Goal: Information Seeking & Learning: Learn about a topic

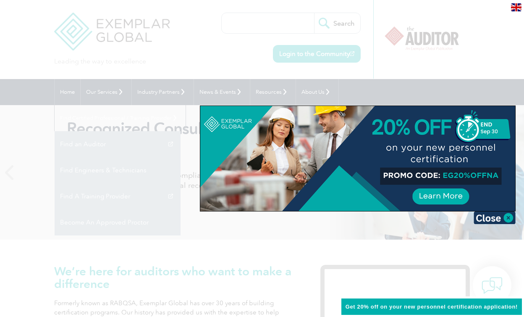
click at [427, 44] on div at bounding box center [262, 158] width 524 height 317
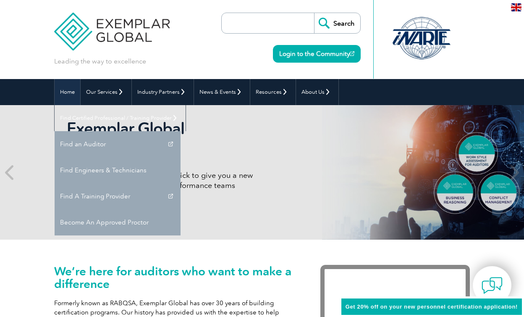
click at [66, 92] on link "Home" at bounding box center [68, 92] width 26 height 26
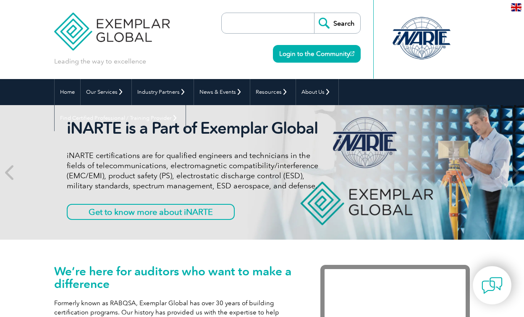
click at [514, 7] on img at bounding box center [516, 7] width 10 height 8
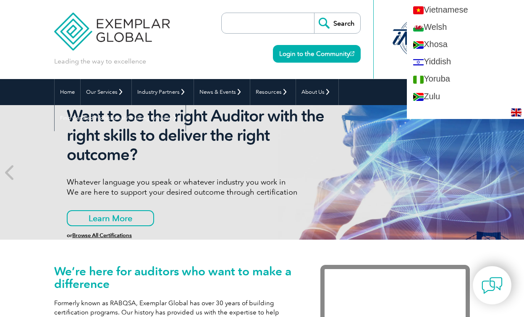
scroll to position [1699, 0]
click at [364, 74] on div "Leading the way to excellence Search Login to the Community ▼" at bounding box center [262, 39] width 416 height 79
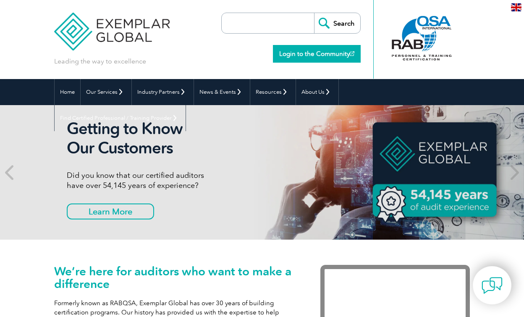
click at [328, 52] on link "Login to the Community" at bounding box center [317, 54] width 88 height 18
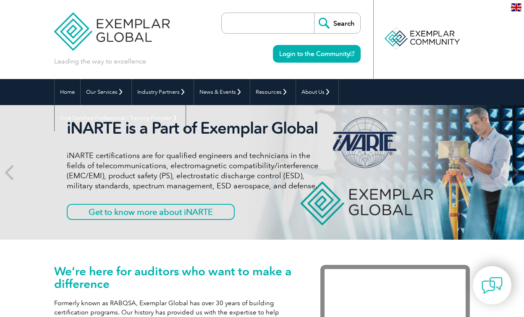
click at [113, 37] on img at bounding box center [111, 25] width 115 height 50
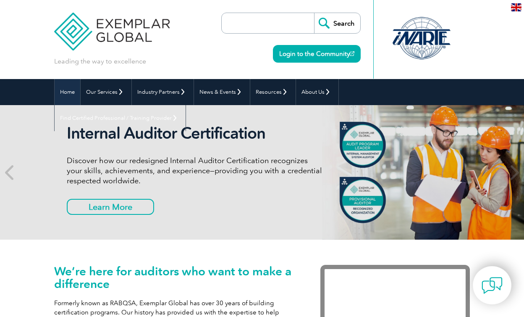
click at [65, 93] on link "Home" at bounding box center [68, 92] width 26 height 26
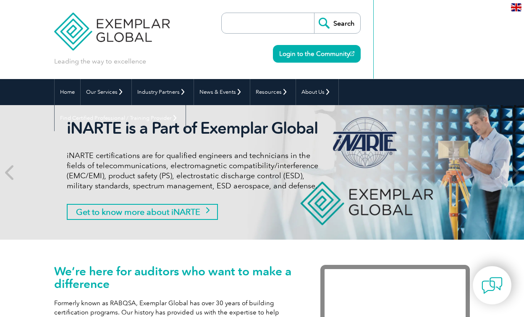
click at [176, 213] on link "Get to know more about iNARTE" at bounding box center [142, 212] width 151 height 16
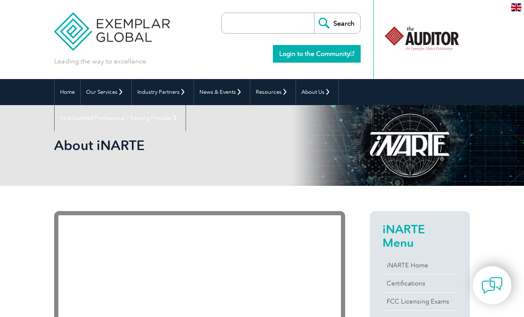
click at [303, 53] on link "Login to the Community" at bounding box center [317, 54] width 88 height 18
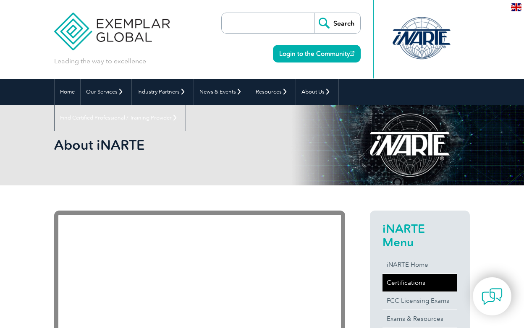
click at [401, 281] on link "Certifications" at bounding box center [420, 283] width 75 height 18
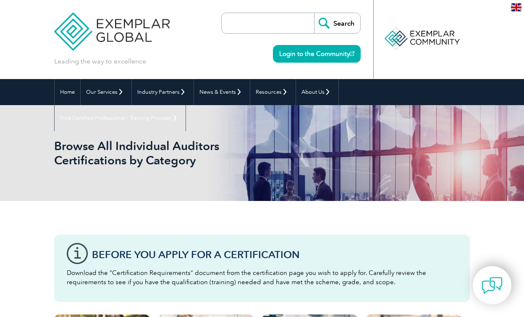
click at [257, 21] on input "search" at bounding box center [270, 23] width 88 height 20
click at [64, 93] on link "Home" at bounding box center [68, 92] width 26 height 26
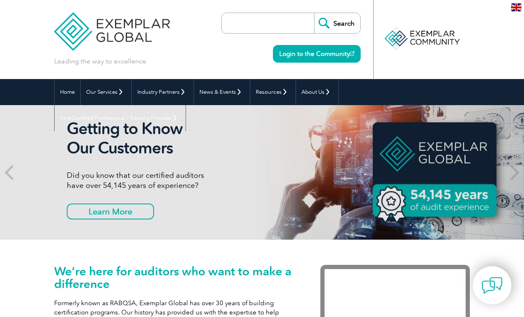
click at [241, 26] on input "search" at bounding box center [270, 23] width 88 height 20
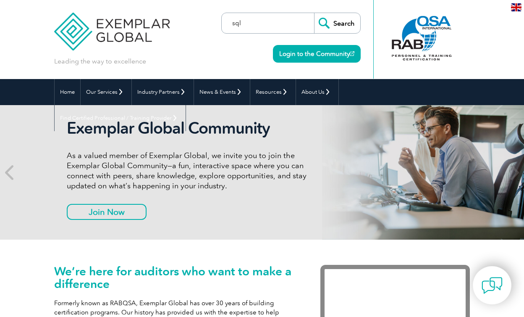
type input "sql"
drag, startPoint x: 241, startPoint y: 26, endPoint x: 330, endPoint y: 21, distance: 88.8
click at [330, 21] on input "Search" at bounding box center [337, 23] width 46 height 20
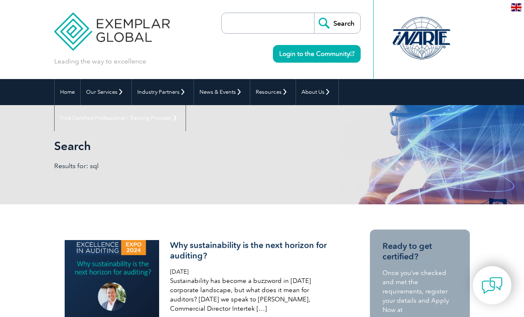
click at [248, 22] on input "search" at bounding box center [270, 23] width 88 height 20
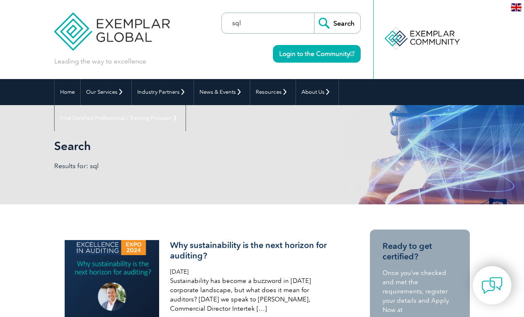
type input "sql"
drag, startPoint x: 248, startPoint y: 22, endPoint x: 341, endPoint y: 18, distance: 92.9
click at [341, 18] on input "Search" at bounding box center [337, 23] width 46 height 20
click at [118, 31] on img at bounding box center [111, 25] width 115 height 50
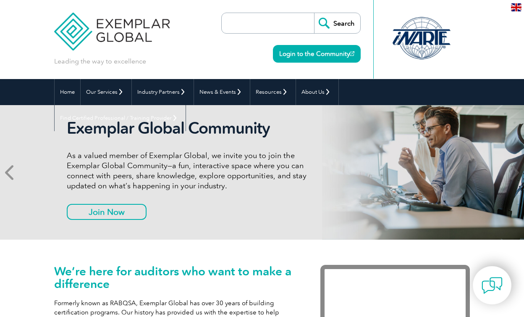
click at [10, 172] on icon at bounding box center [10, 172] width 10 height 0
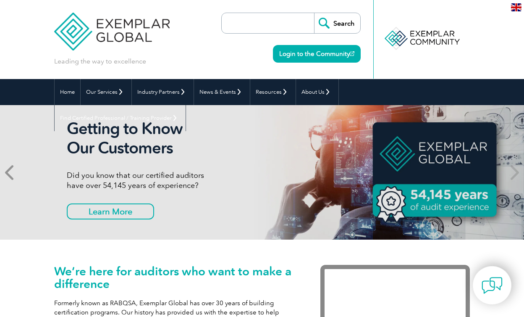
click at [7, 172] on icon at bounding box center [10, 172] width 10 height 0
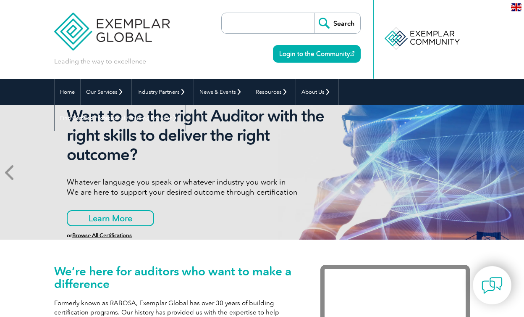
click at [7, 172] on icon at bounding box center [10, 172] width 10 height 0
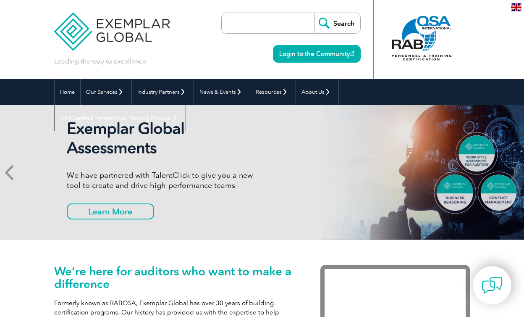
click at [7, 172] on icon at bounding box center [10, 172] width 10 height 0
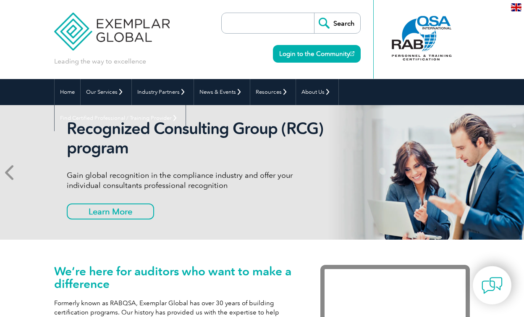
click at [6, 172] on icon at bounding box center [10, 172] width 10 height 0
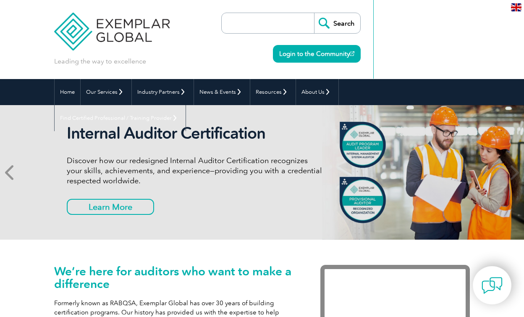
click at [6, 172] on icon at bounding box center [10, 172] width 10 height 0
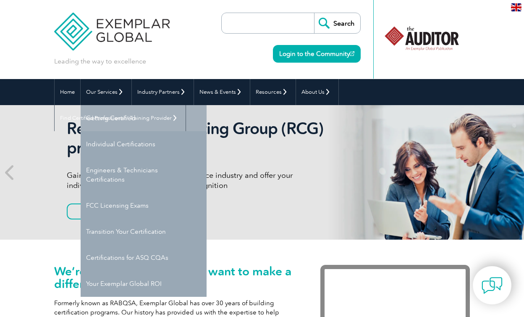
click at [106, 116] on link "Getting Certified" at bounding box center [144, 118] width 126 height 26
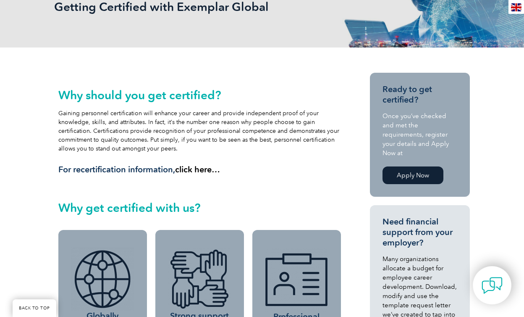
scroll to position [136, 0]
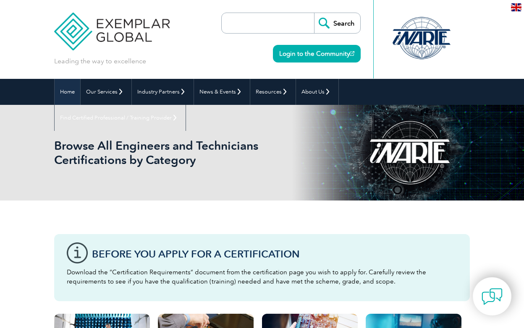
click at [63, 92] on link "Home" at bounding box center [68, 92] width 26 height 26
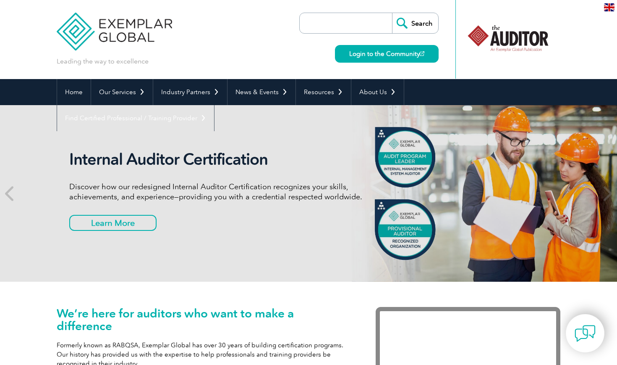
click at [108, 24] on img at bounding box center [114, 25] width 115 height 50
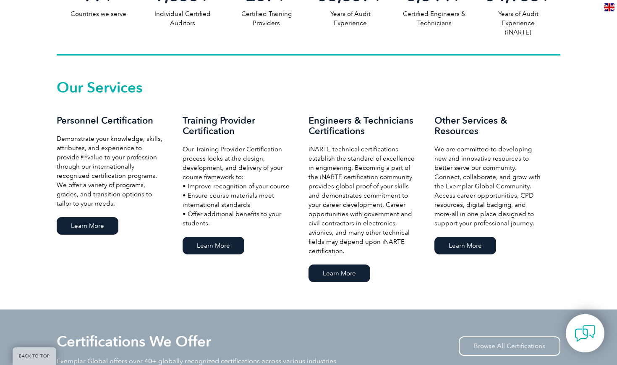
scroll to position [528, 0]
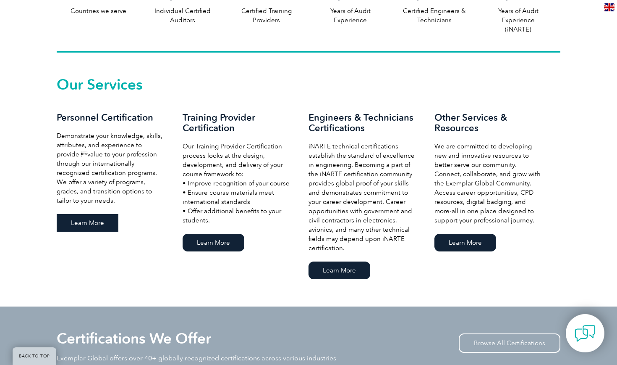
click at [84, 225] on link "Learn More" at bounding box center [88, 223] width 62 height 18
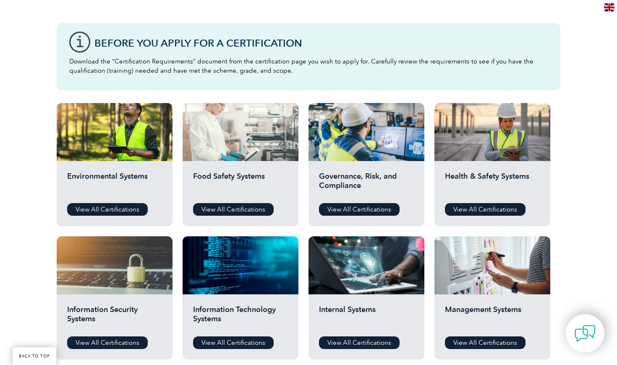
scroll to position [215, 0]
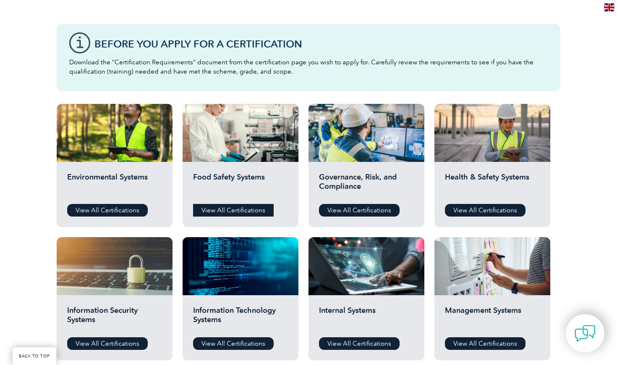
click at [231, 208] on link "View All Certifications" at bounding box center [233, 210] width 81 height 13
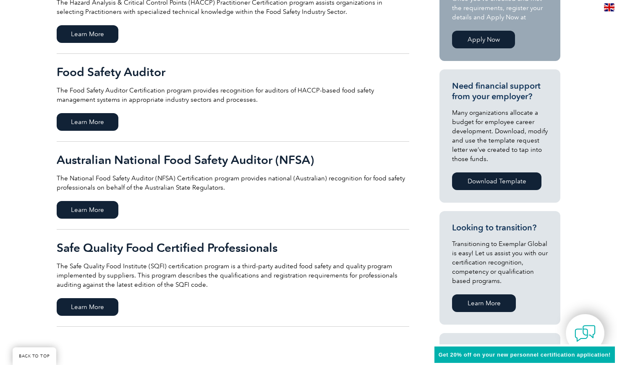
scroll to position [258, 0]
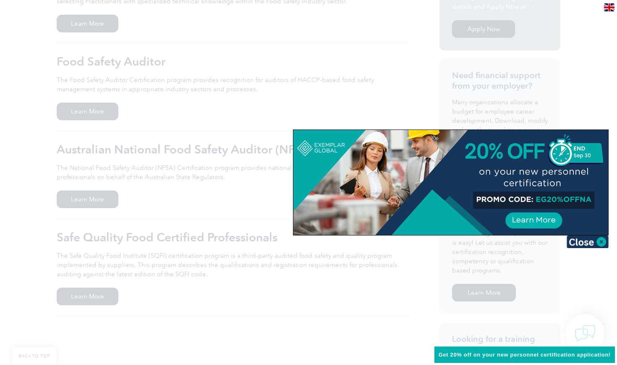
click at [174, 101] on div at bounding box center [308, 182] width 617 height 365
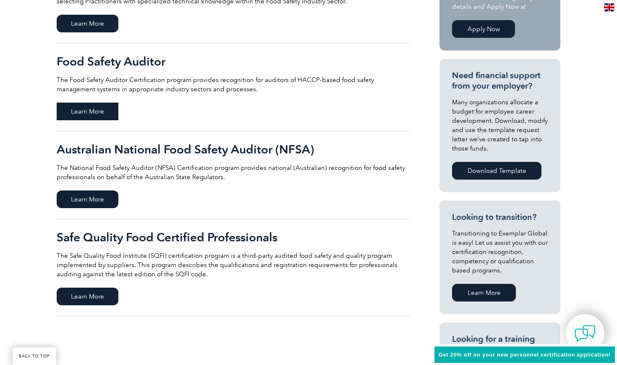
click at [82, 110] on span "Learn More" at bounding box center [88, 111] width 62 height 18
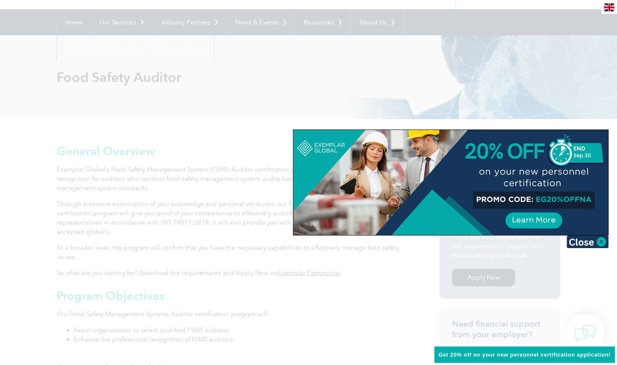
scroll to position [69, 0]
click at [400, 272] on div at bounding box center [308, 182] width 617 height 365
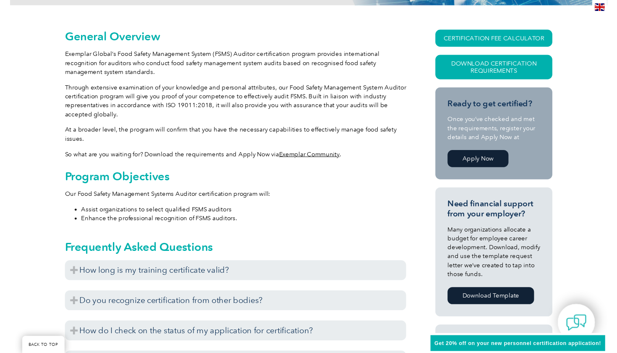
scroll to position [184, 0]
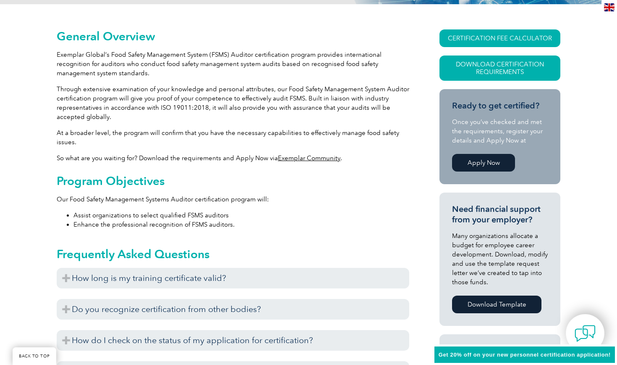
click at [477, 162] on link "Apply Now" at bounding box center [483, 163] width 63 height 18
